Goal: Information Seeking & Learning: Learn about a topic

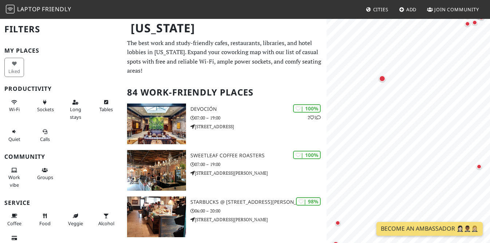
click at [442, 17] on body "Laptop Friendly Cities Add Join Community [US_STATE] Filters My Places Liked Pr…" at bounding box center [245, 121] width 490 height 243
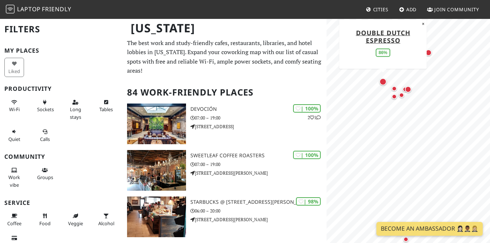
click at [385, 83] on div "Map marker" at bounding box center [382, 81] width 7 height 7
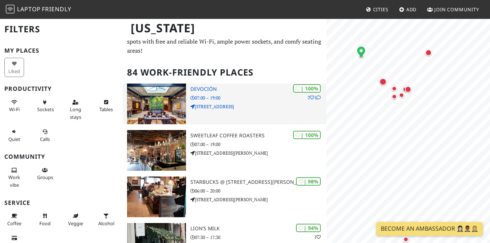
click at [236, 95] on p "07:00 – 19:00" at bounding box center [258, 98] width 136 height 7
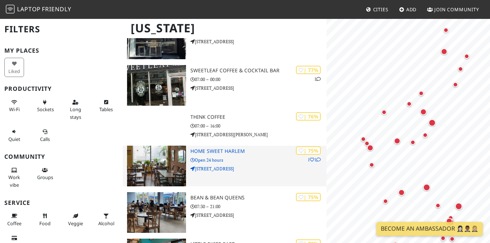
click at [275, 157] on p "Open 24 hours" at bounding box center [258, 160] width 136 height 7
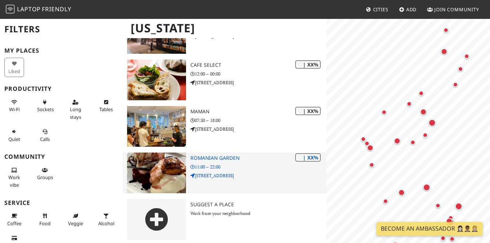
scroll to position [3803, 0]
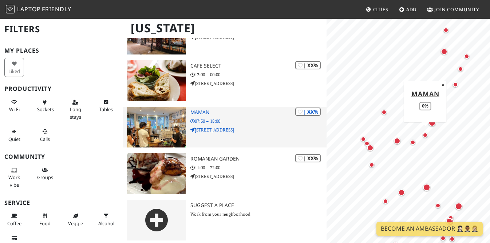
click at [174, 128] on img at bounding box center [156, 127] width 59 height 41
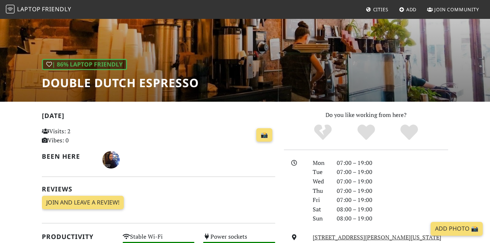
scroll to position [65, 0]
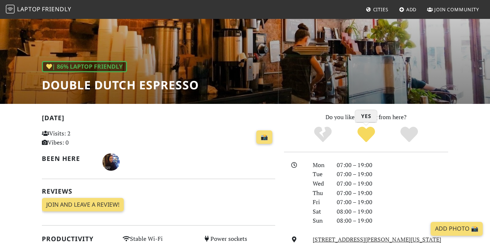
click at [369, 132] on icon "Yes" at bounding box center [365, 134] width 17 height 17
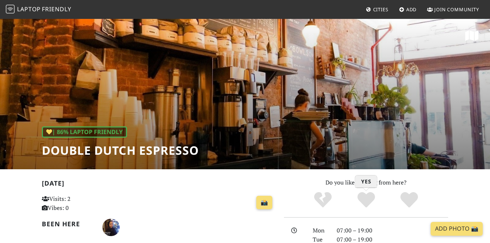
scroll to position [0, 0]
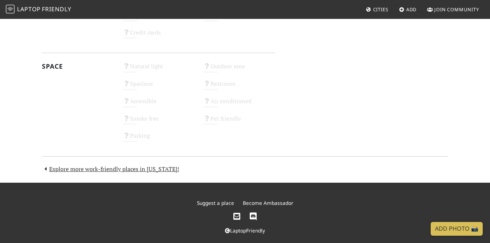
scroll to position [402, 0]
